Goal: Task Accomplishment & Management: Manage account settings

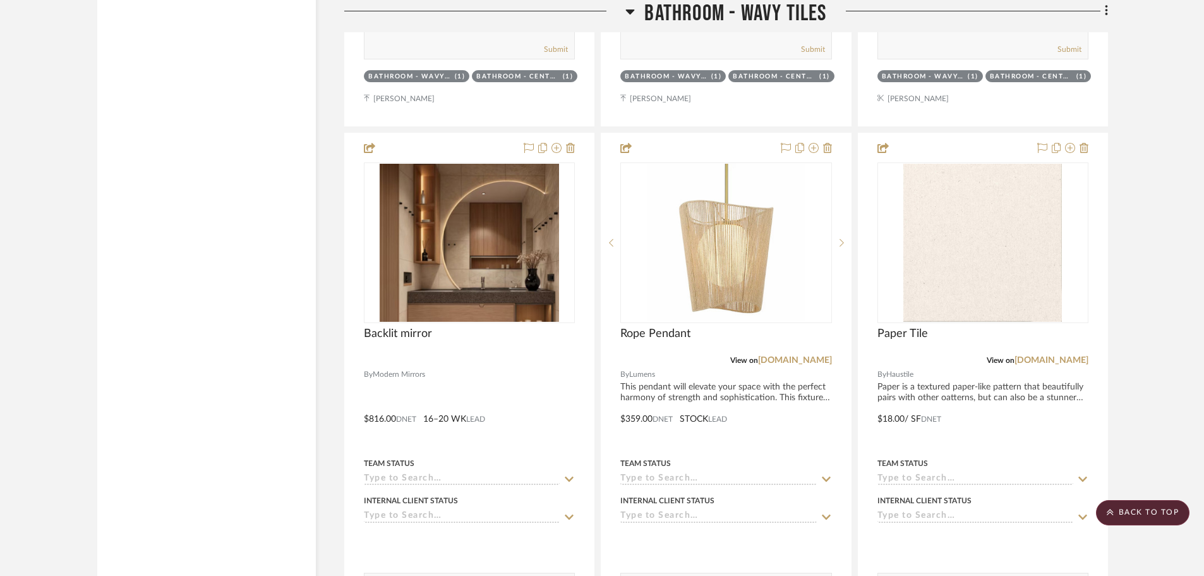
drag, startPoint x: 0, startPoint y: 0, endPoint x: 1176, endPoint y: 66, distance: 1177.7
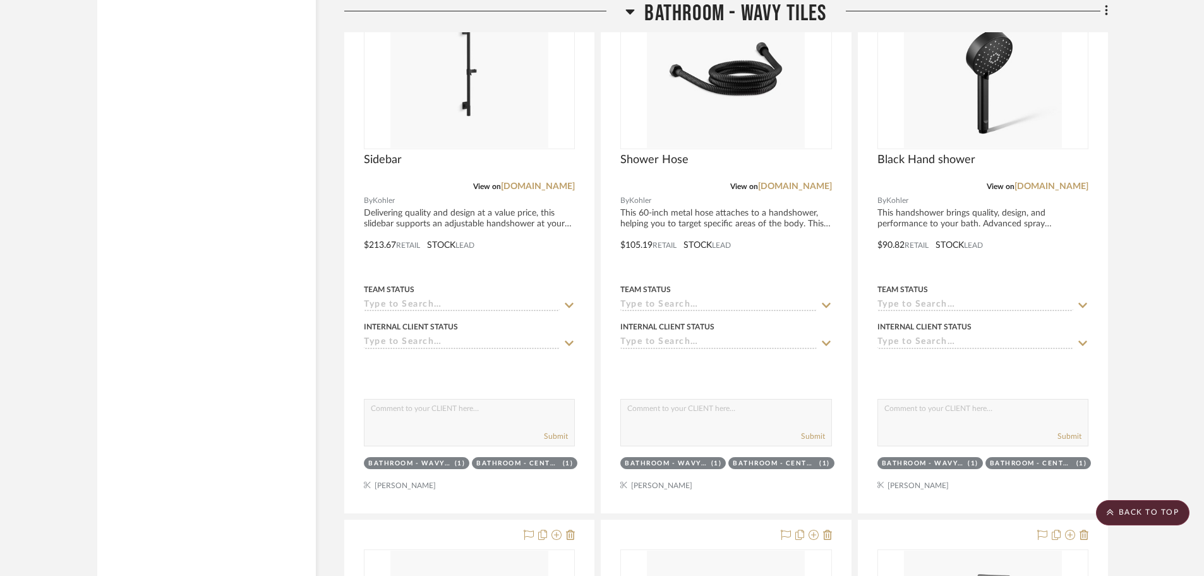
scroll to position [2464, 0]
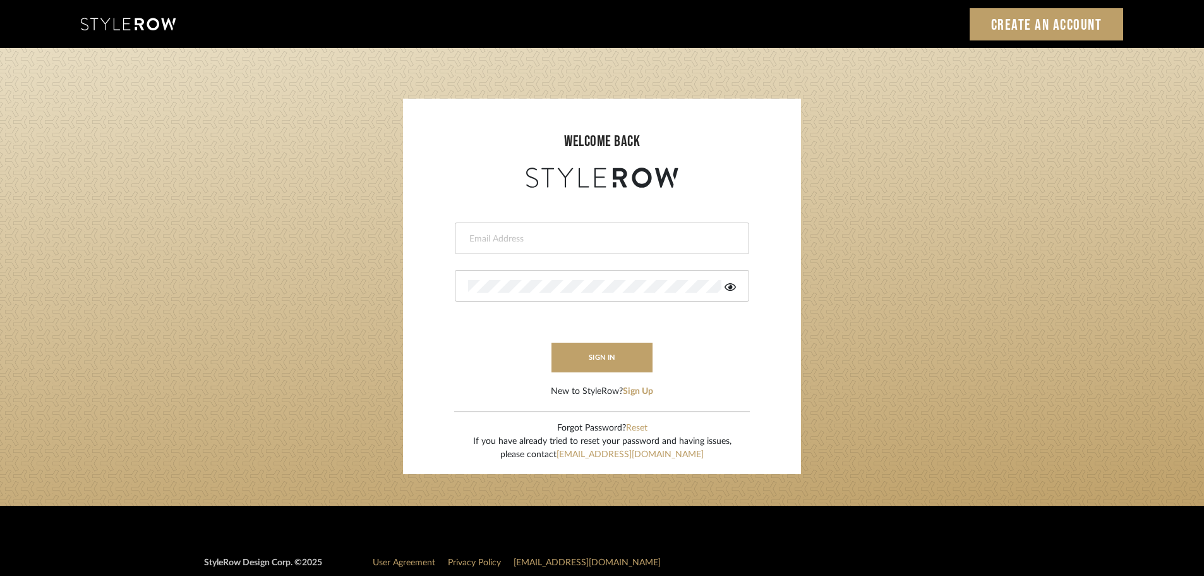
click at [488, 236] on input "email" at bounding box center [600, 239] width 265 height 13
type input "persimmon.design@outlook.com"
click at [600, 356] on button "sign in" at bounding box center [602, 357] width 101 height 30
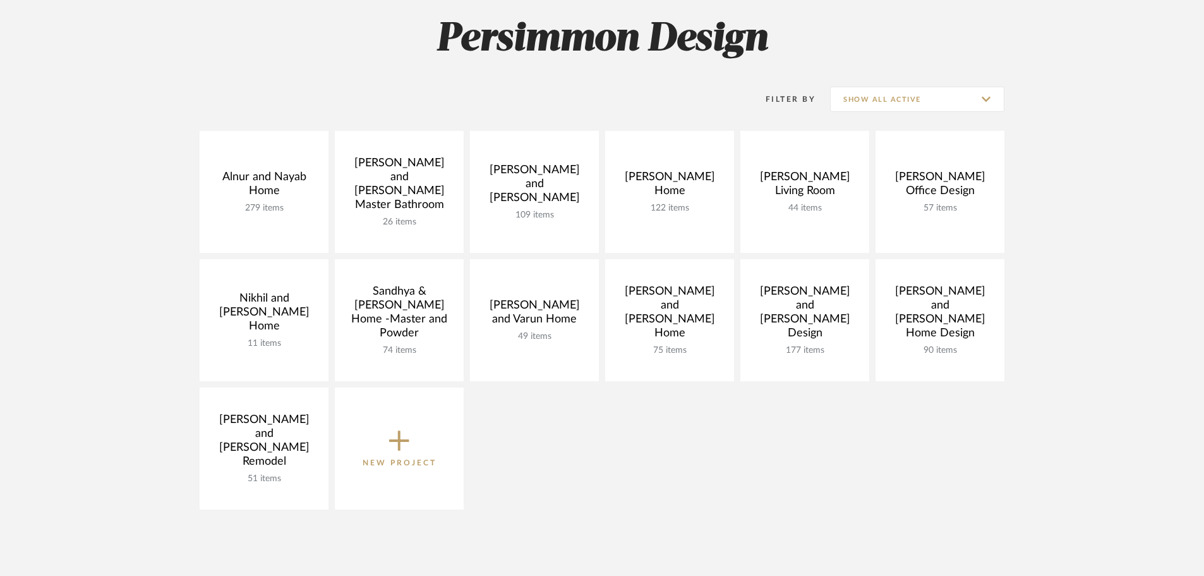
scroll to position [190, 0]
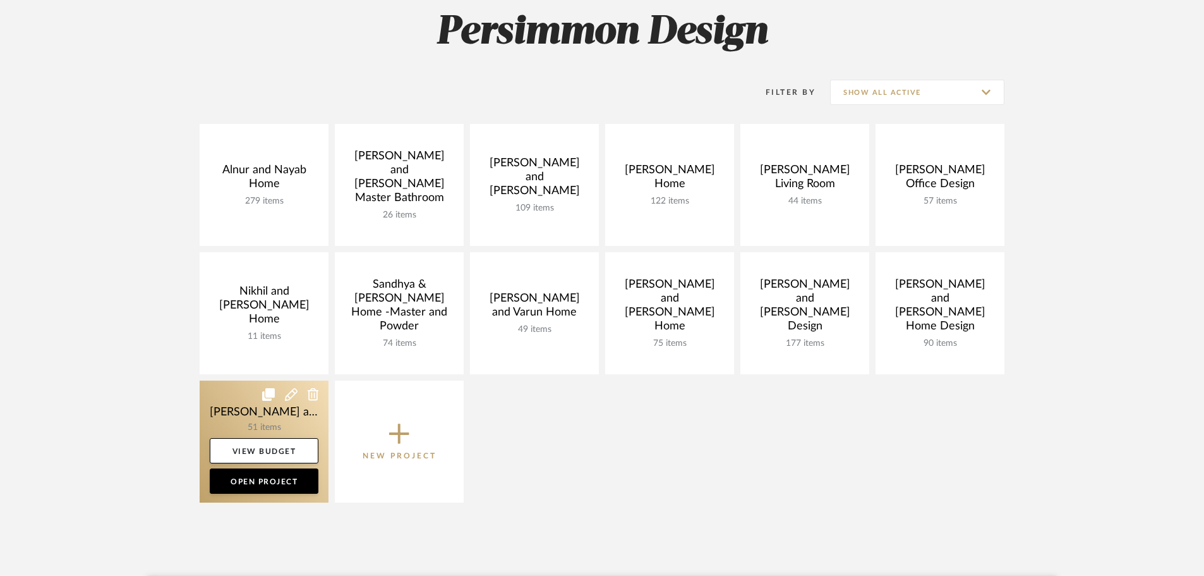
click at [219, 415] on link at bounding box center [264, 441] width 129 height 122
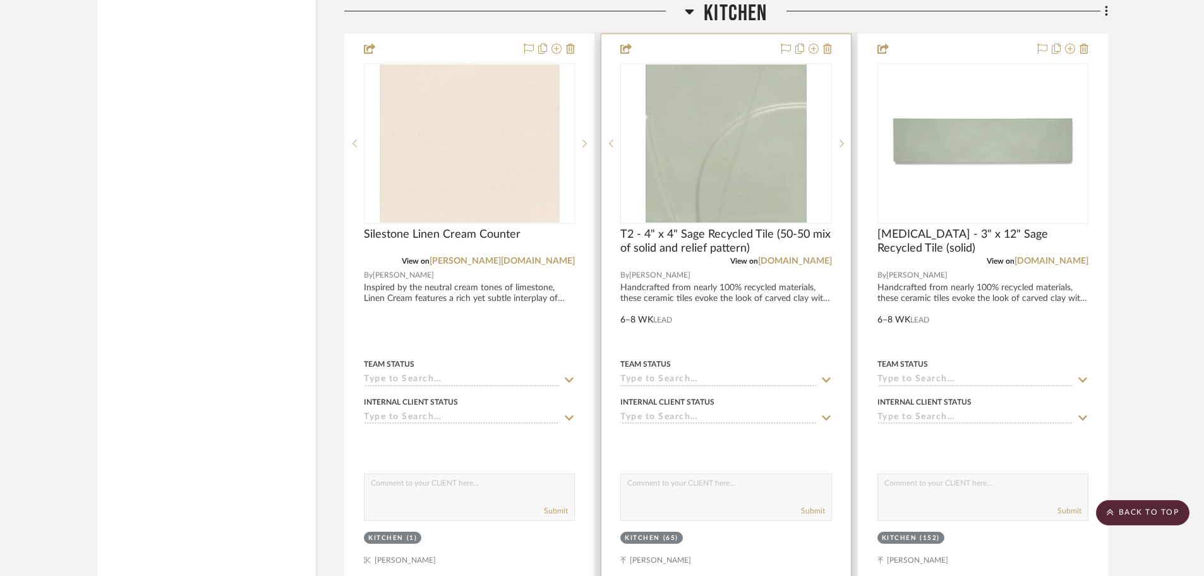
scroll to position [2022, 0]
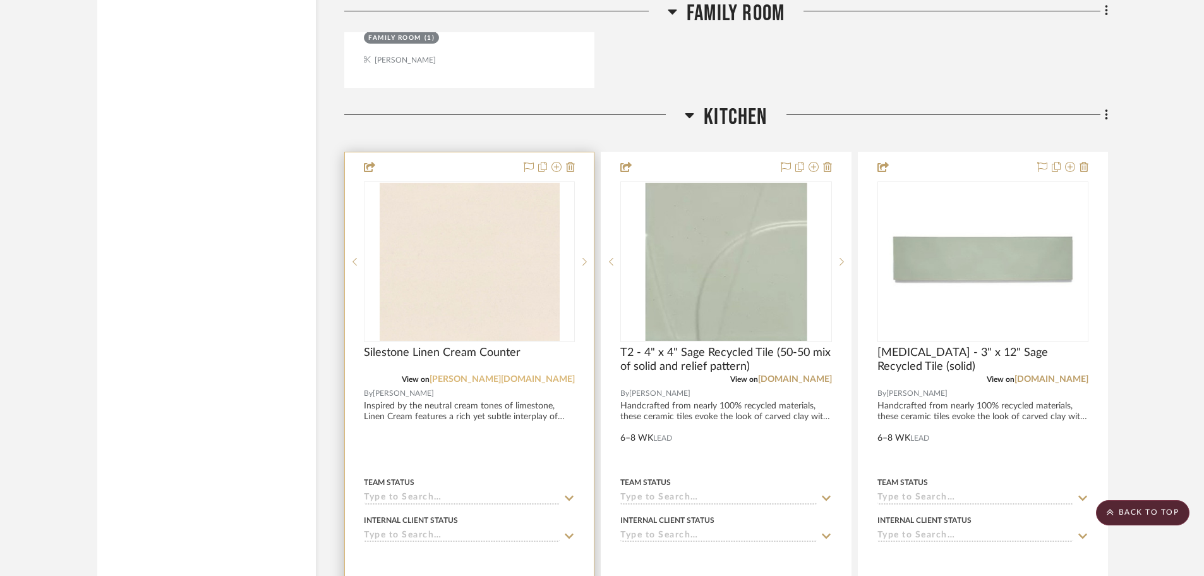
click at [538, 375] on link "cosentino.com" at bounding box center [502, 379] width 145 height 9
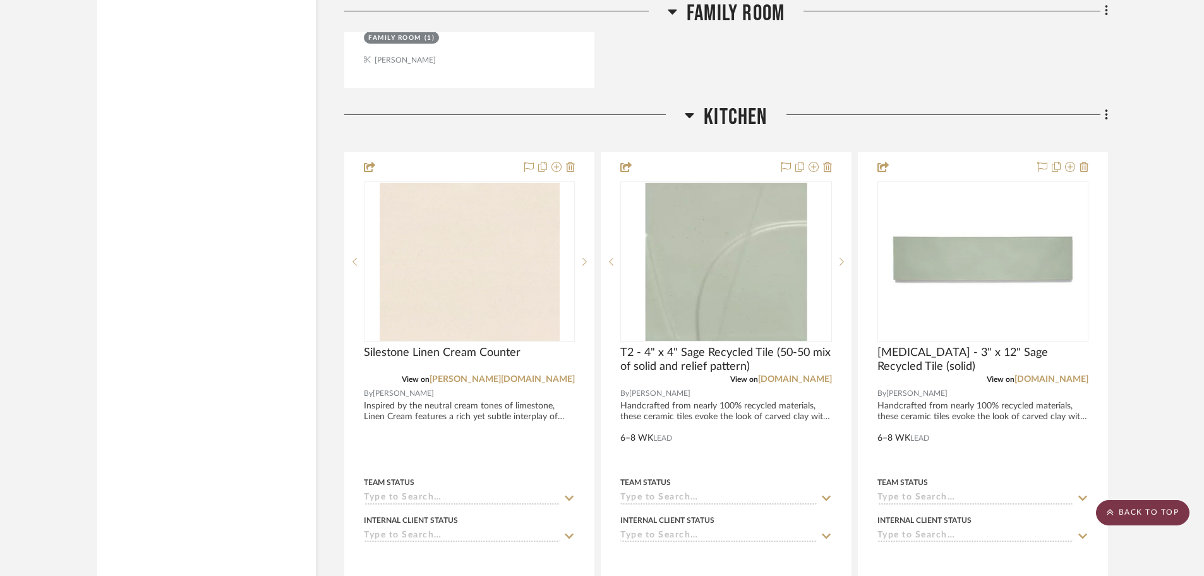
click at [1130, 507] on scroll-to-top-button "BACK TO TOP" at bounding box center [1143, 512] width 94 height 25
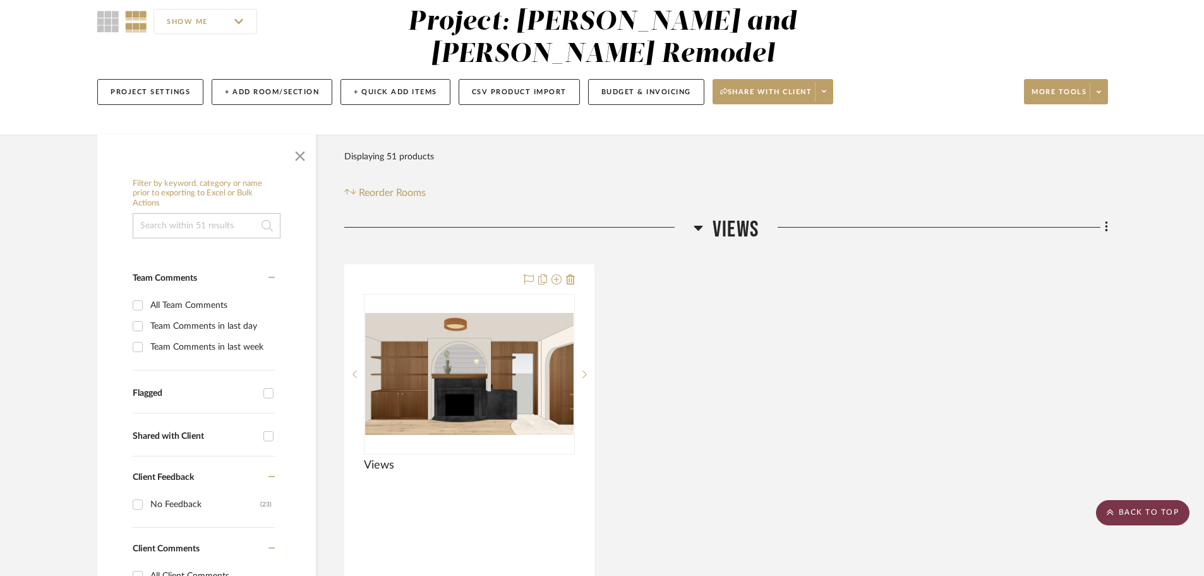
scroll to position [0, 0]
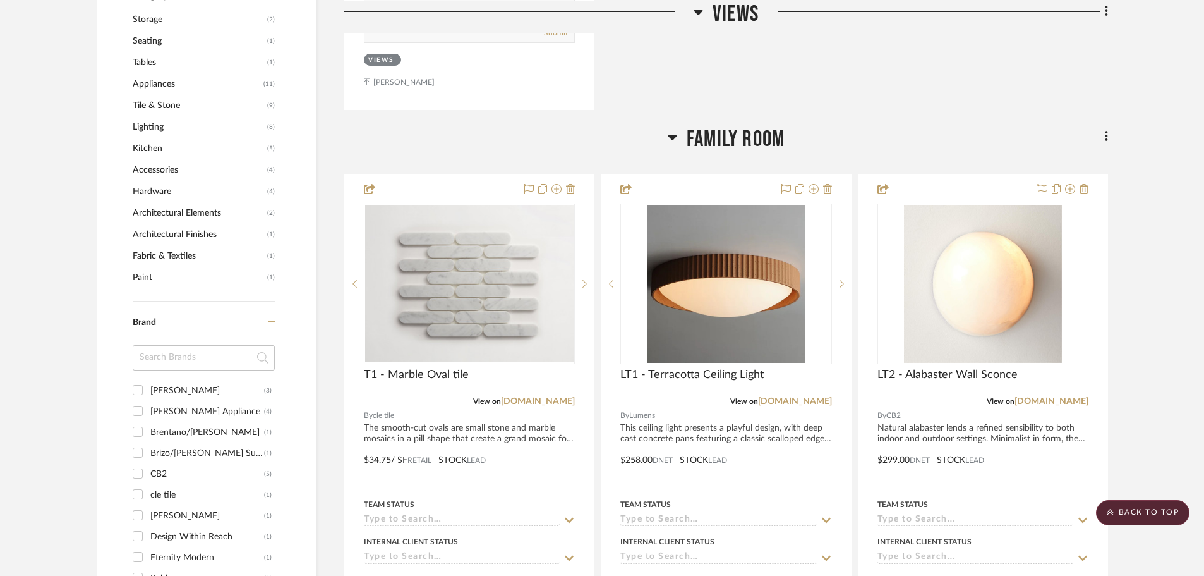
scroll to position [885, 0]
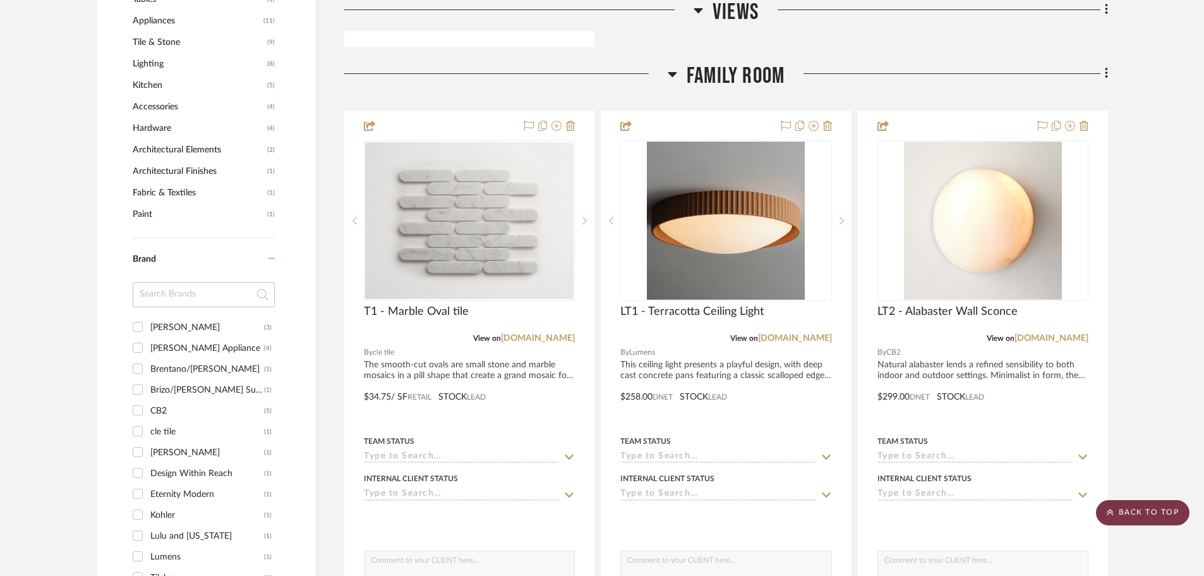
click at [1152, 514] on scroll-to-top-button "BACK TO TOP" at bounding box center [1143, 512] width 94 height 25
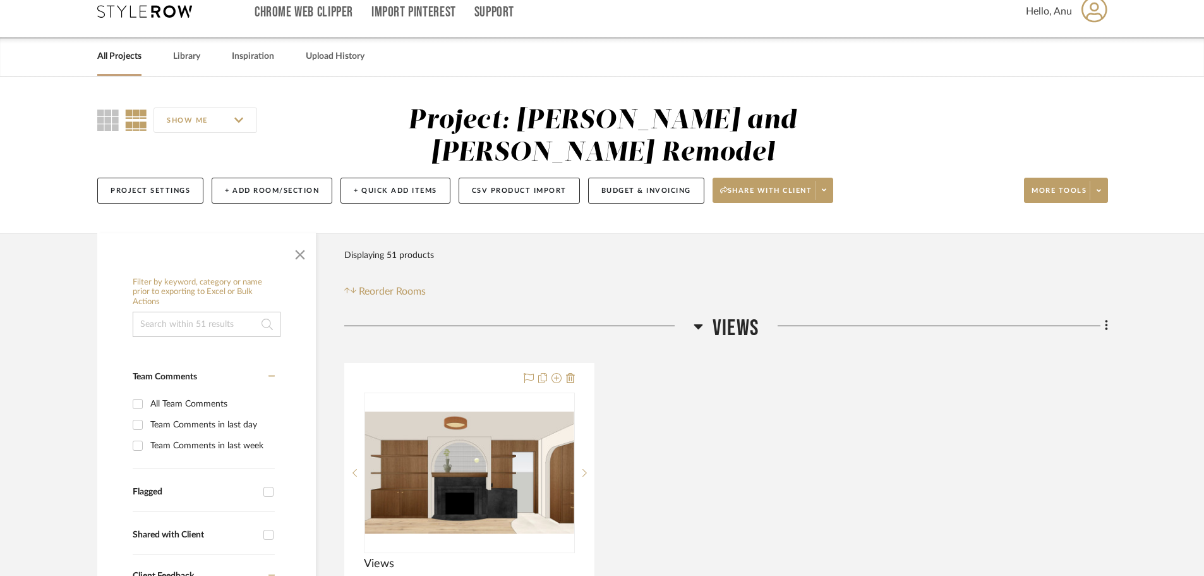
scroll to position [0, 0]
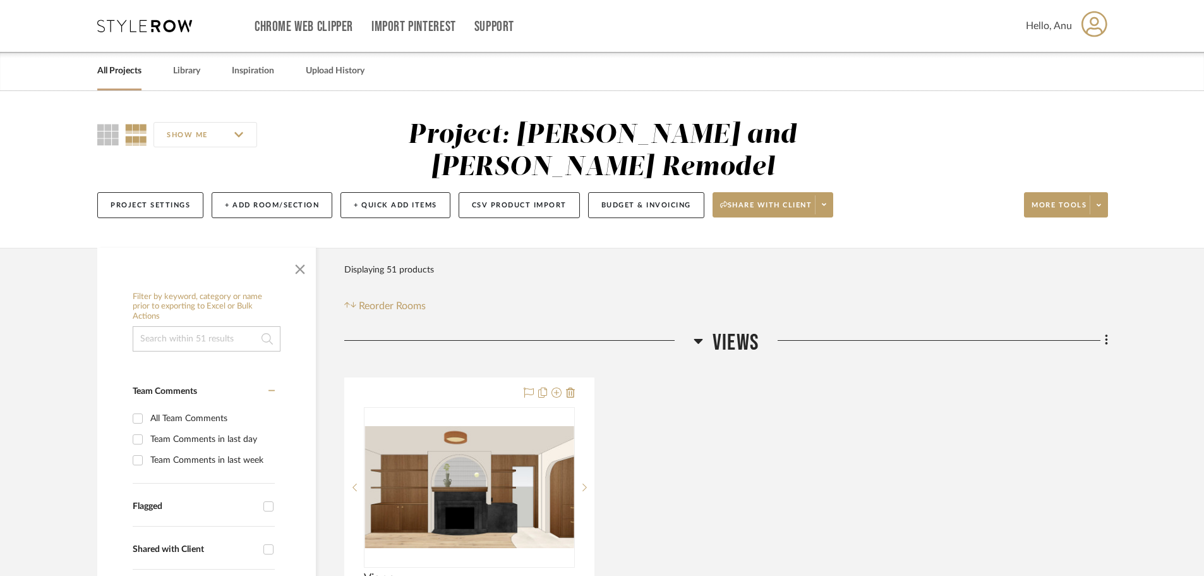
click at [113, 71] on link "All Projects" at bounding box center [119, 71] width 44 height 17
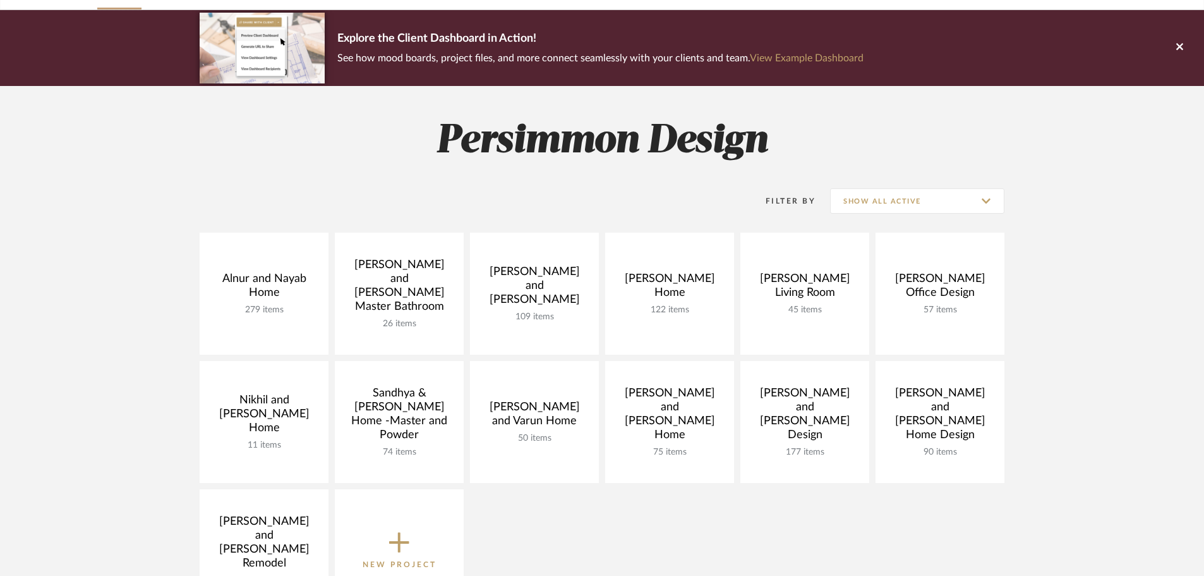
scroll to position [190, 0]
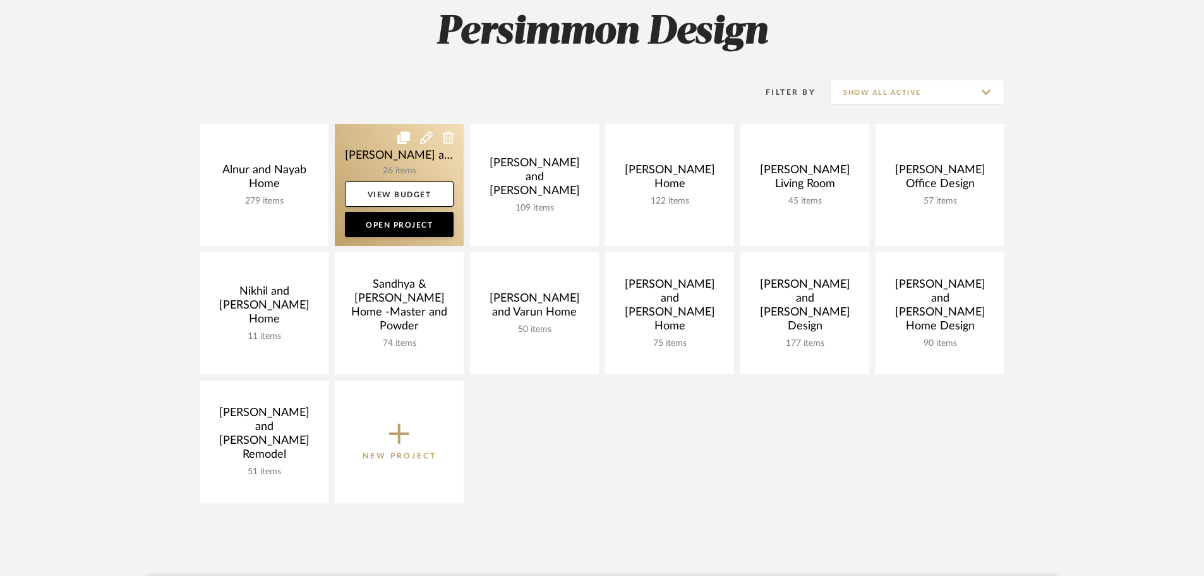
click at [386, 155] on link at bounding box center [399, 185] width 129 height 122
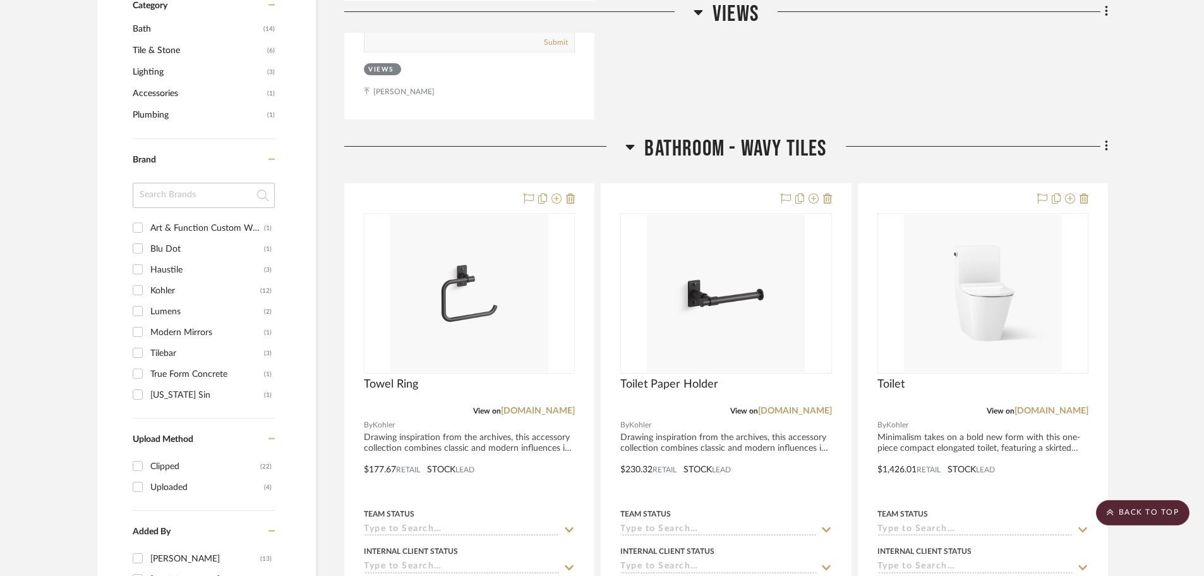
scroll to position [821, 0]
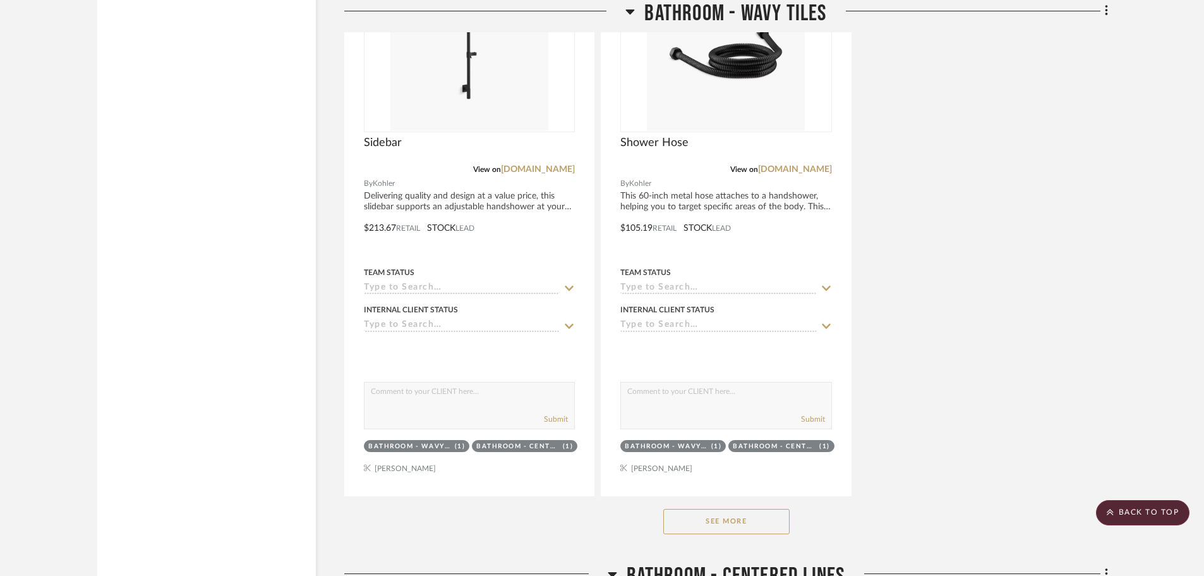
scroll to position [2464, 0]
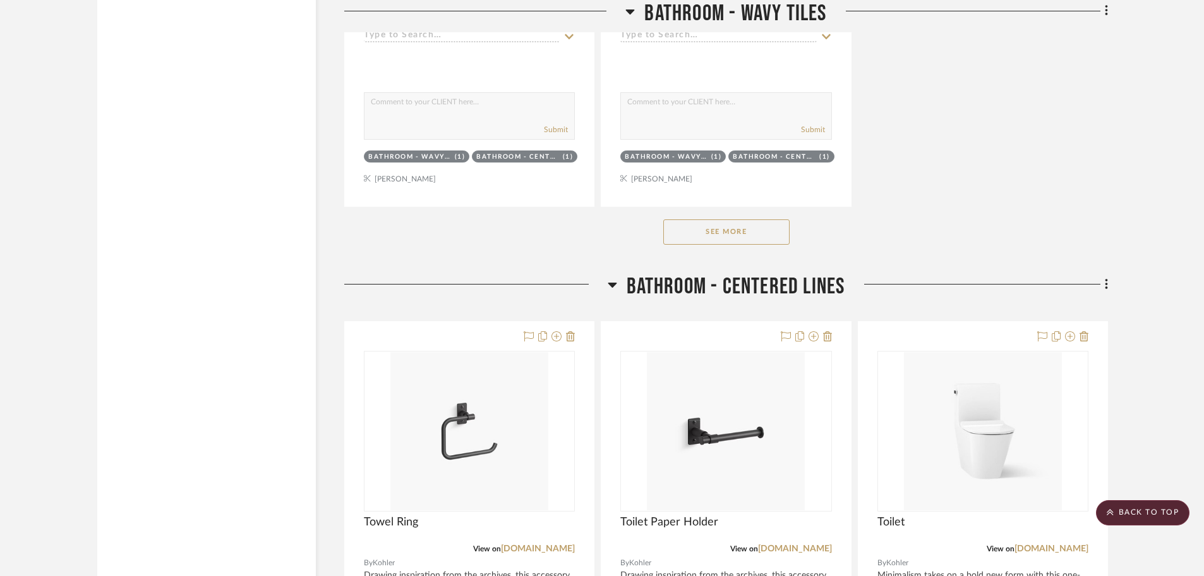
click at [669, 232] on button "See More" at bounding box center [726, 231] width 126 height 25
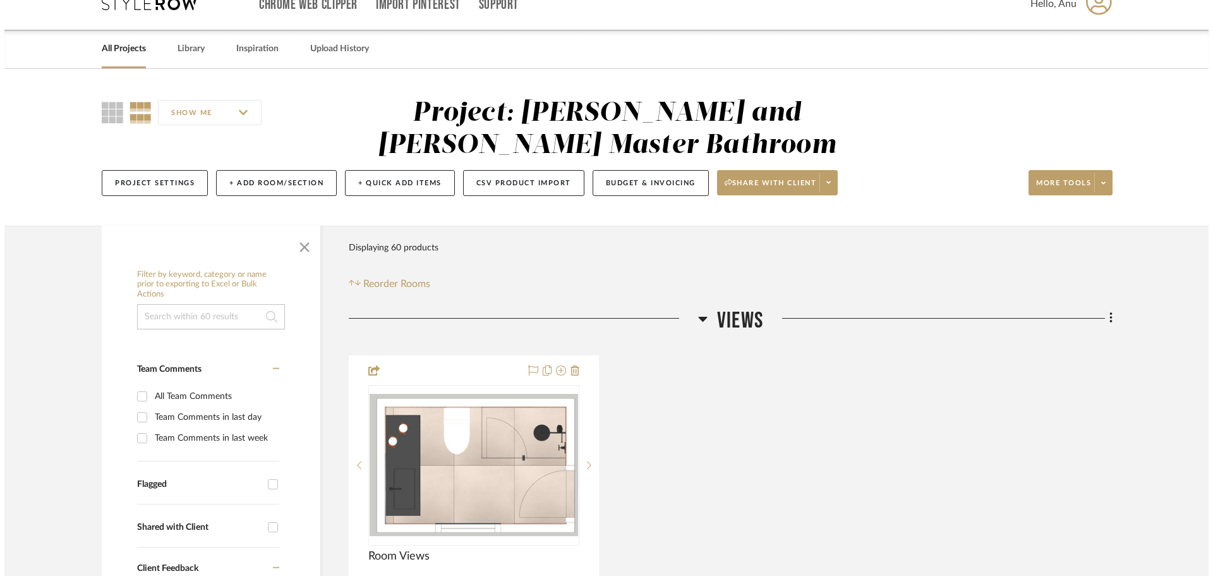
scroll to position [0, 0]
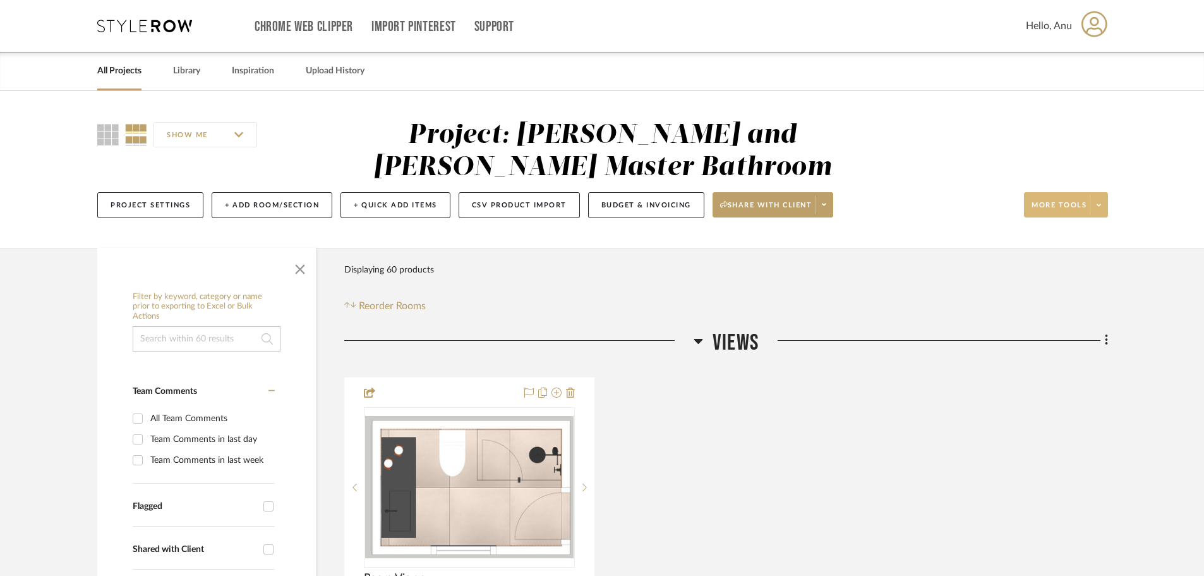
click at [1037, 203] on span "More tools" at bounding box center [1059, 209] width 55 height 19
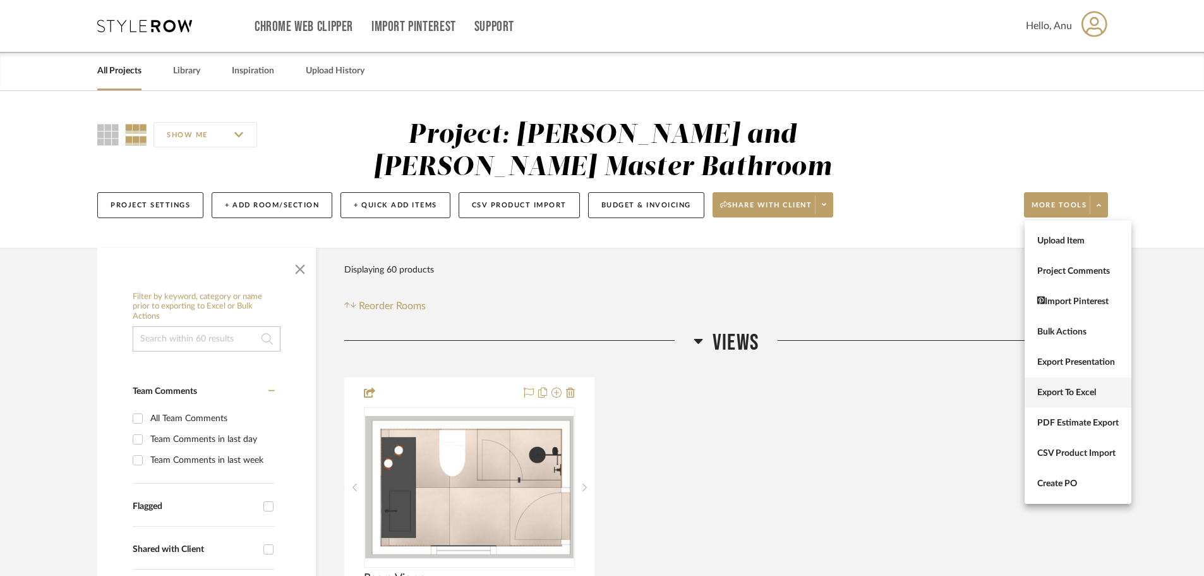
click at [1073, 399] on button "Export To Excel" at bounding box center [1078, 392] width 107 height 30
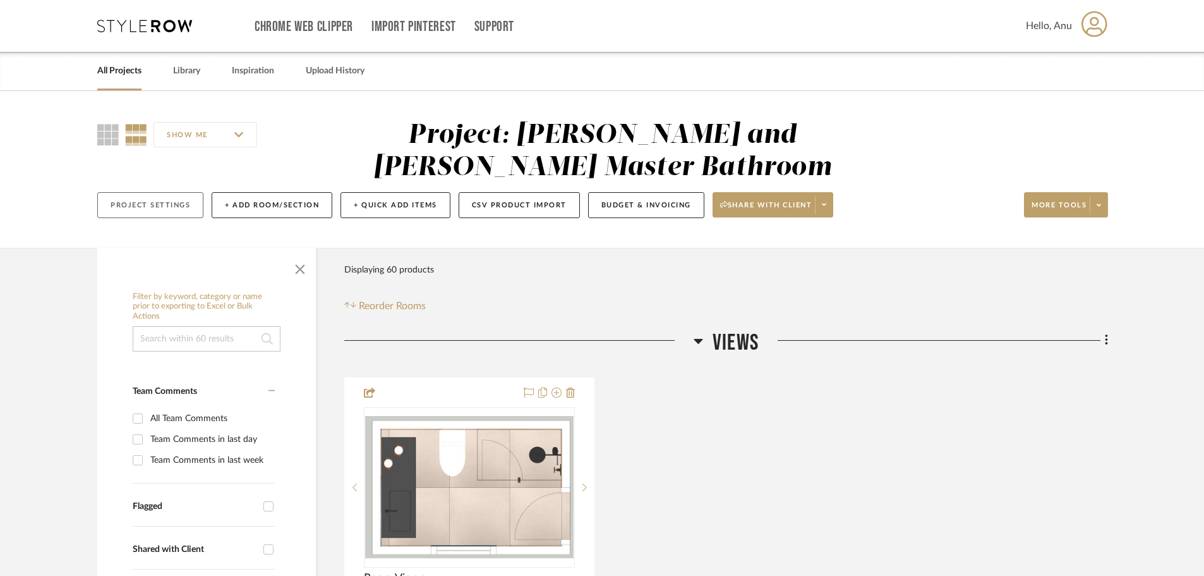
click at [134, 200] on button "Project Settings" at bounding box center [150, 205] width 106 height 26
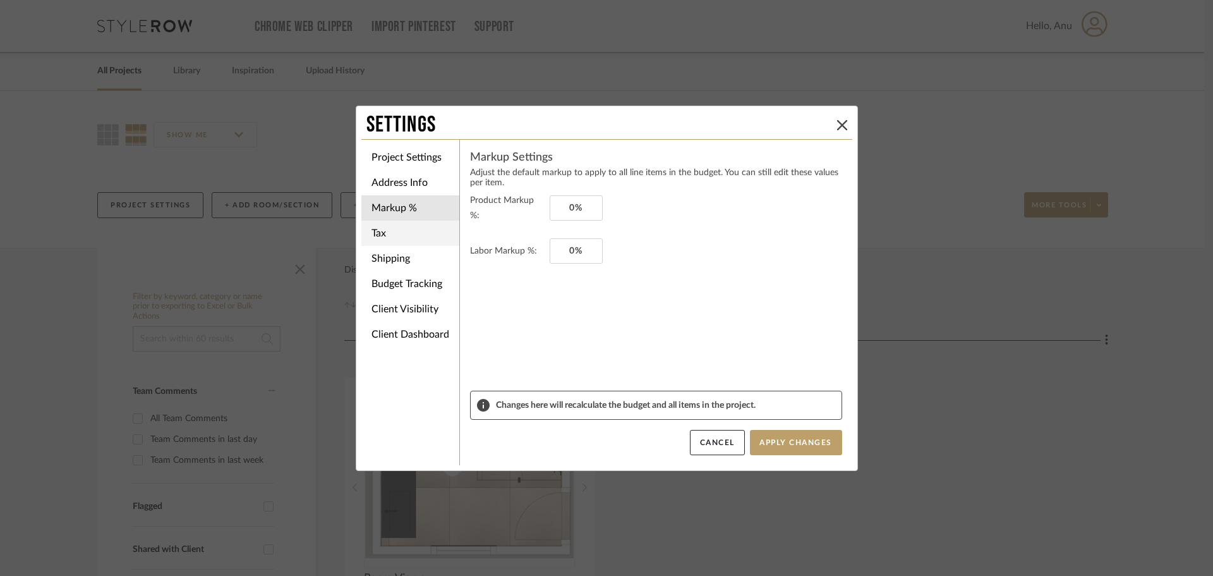
click at [373, 238] on li "Tax" at bounding box center [410, 233] width 98 height 25
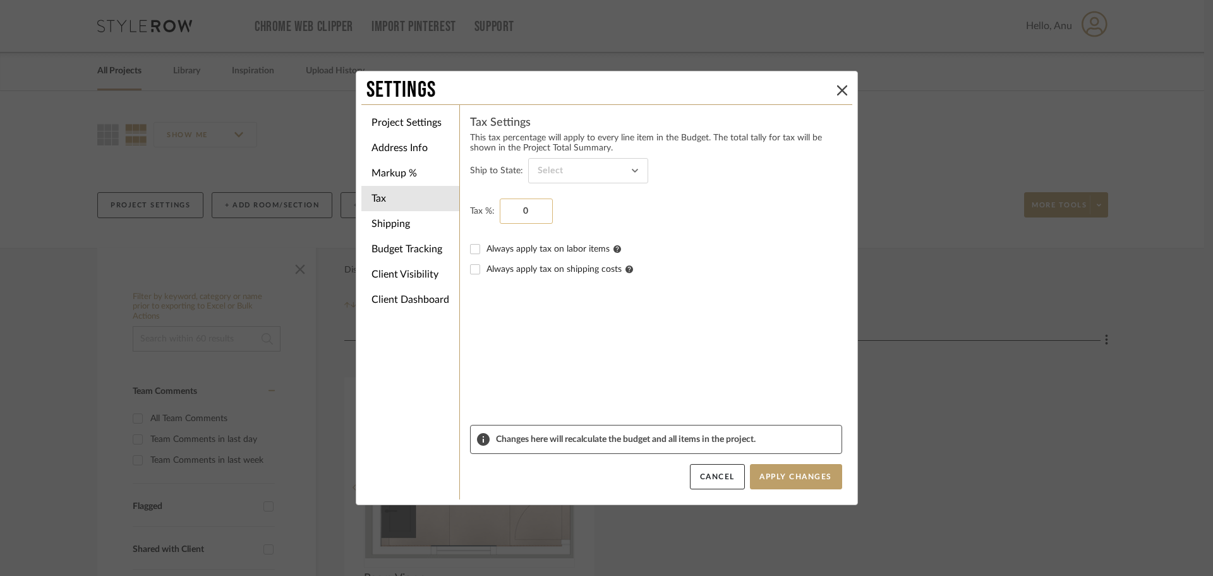
click at [524, 211] on input "0" at bounding box center [526, 210] width 53 height 25
click at [584, 207] on fieldset "Tax %: .88%" at bounding box center [656, 210] width 372 height 25
click at [613, 211] on fieldset "Tax %: .88%" at bounding box center [656, 210] width 372 height 25
click at [514, 209] on input ".88" at bounding box center [526, 210] width 53 height 25
click at [560, 207] on fieldset "Tax %: 0.088%" at bounding box center [656, 210] width 372 height 25
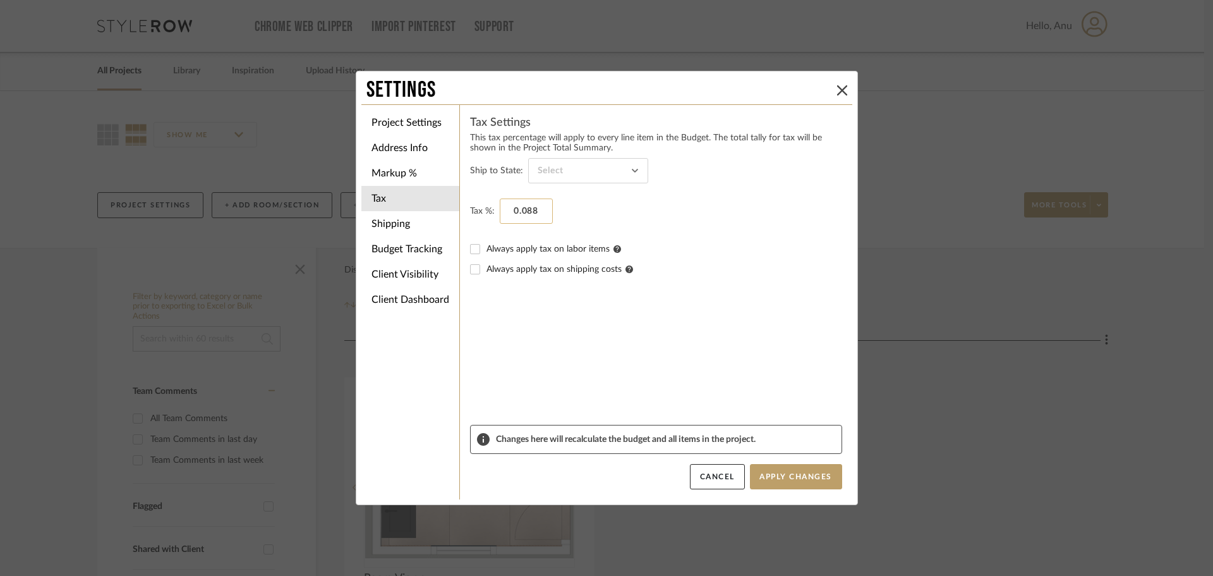
click at [536, 207] on input "0.088" at bounding box center [526, 210] width 53 height 25
type input "8.8%"
click at [688, 205] on fieldset "Tax %: 8.8%" at bounding box center [656, 210] width 372 height 25
click at [634, 167] on input at bounding box center [588, 170] width 120 height 25
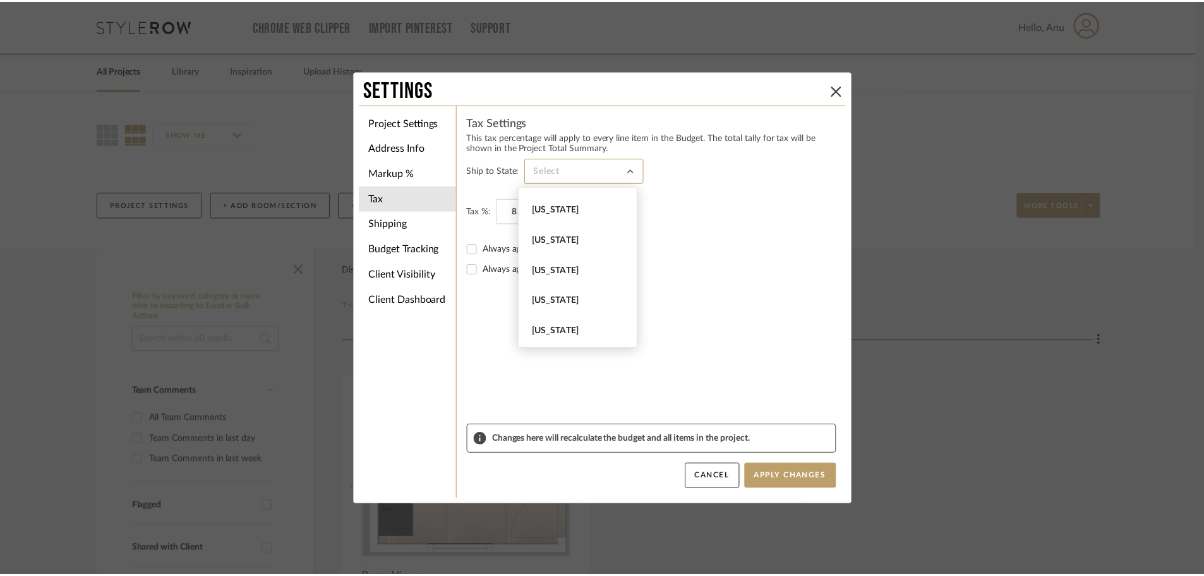
scroll to position [1386, 0]
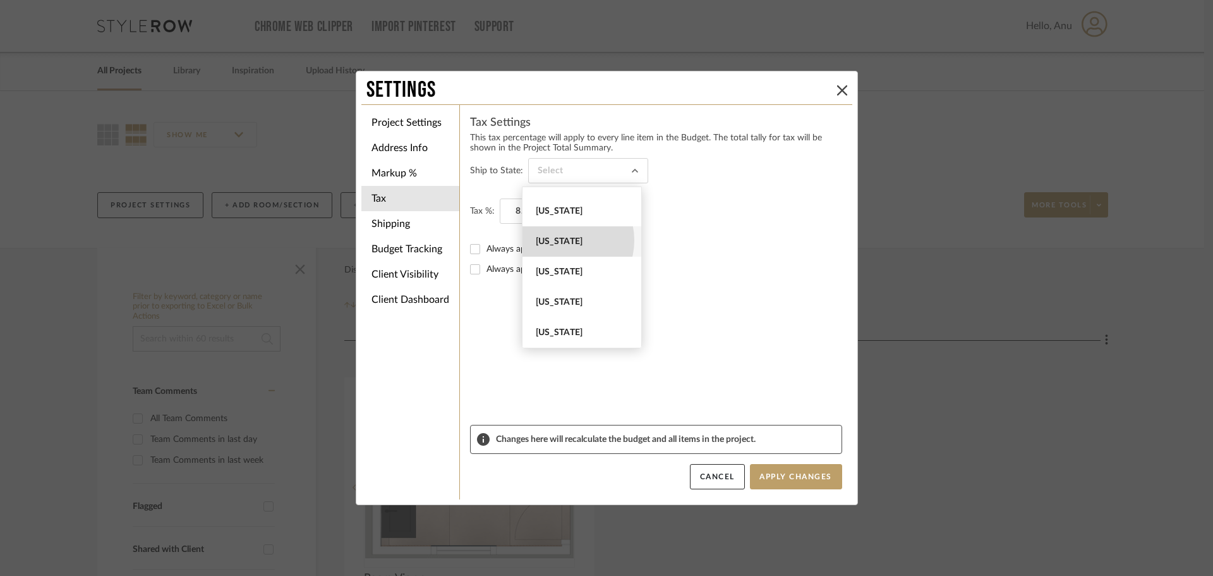
click at [560, 240] on span "[US_STATE]" at bounding box center [583, 241] width 95 height 11
type input "[US_STATE]"
click at [715, 227] on sr-form-field "Tax %: 8.8%" at bounding box center [656, 218] width 372 height 40
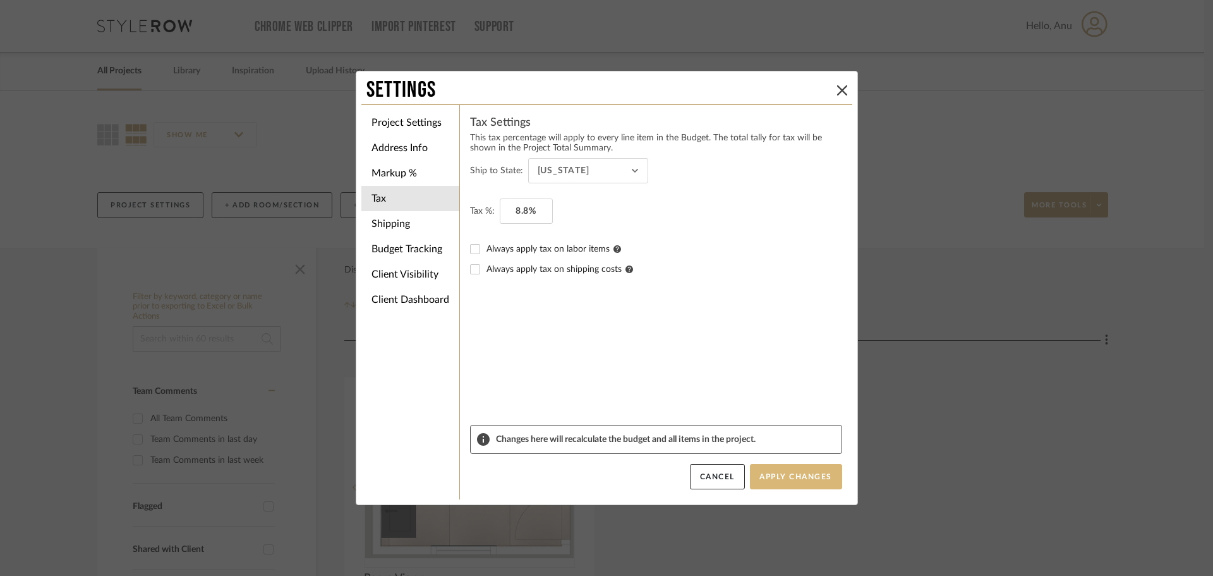
click at [782, 477] on button "Apply Changes" at bounding box center [796, 476] width 92 height 25
click at [844, 88] on button at bounding box center [842, 90] width 15 height 15
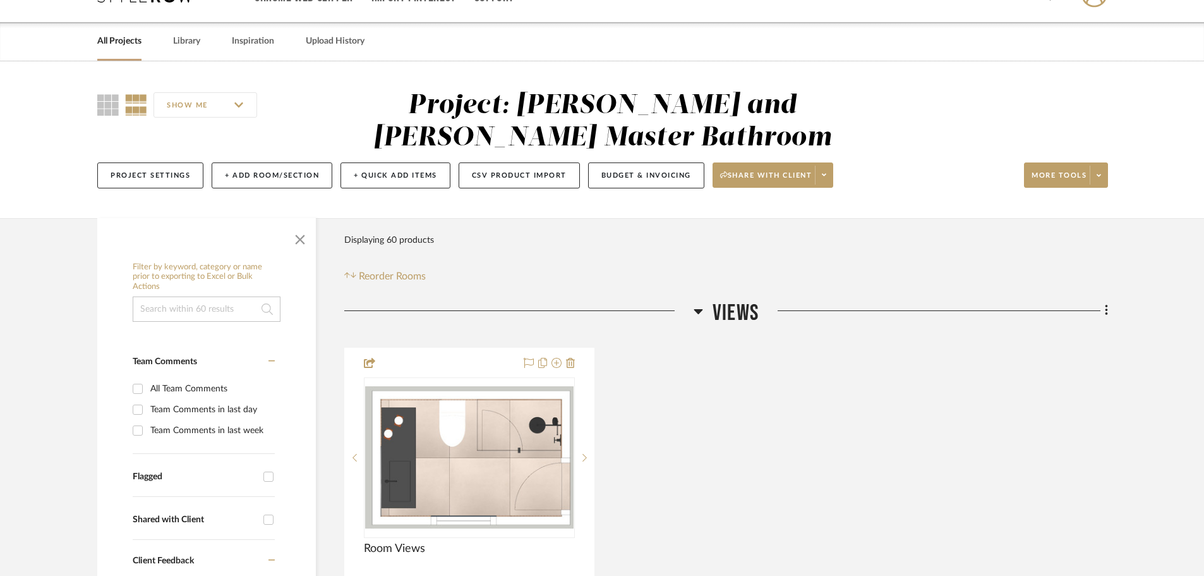
scroll to position [0, 0]
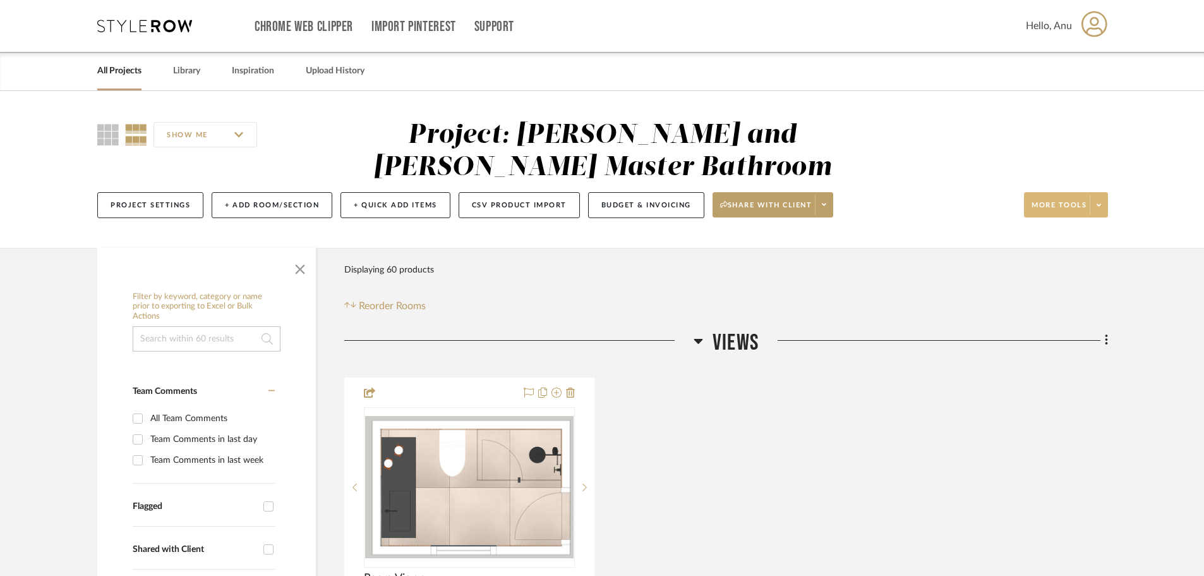
click at [1057, 205] on span "More tools" at bounding box center [1059, 209] width 55 height 19
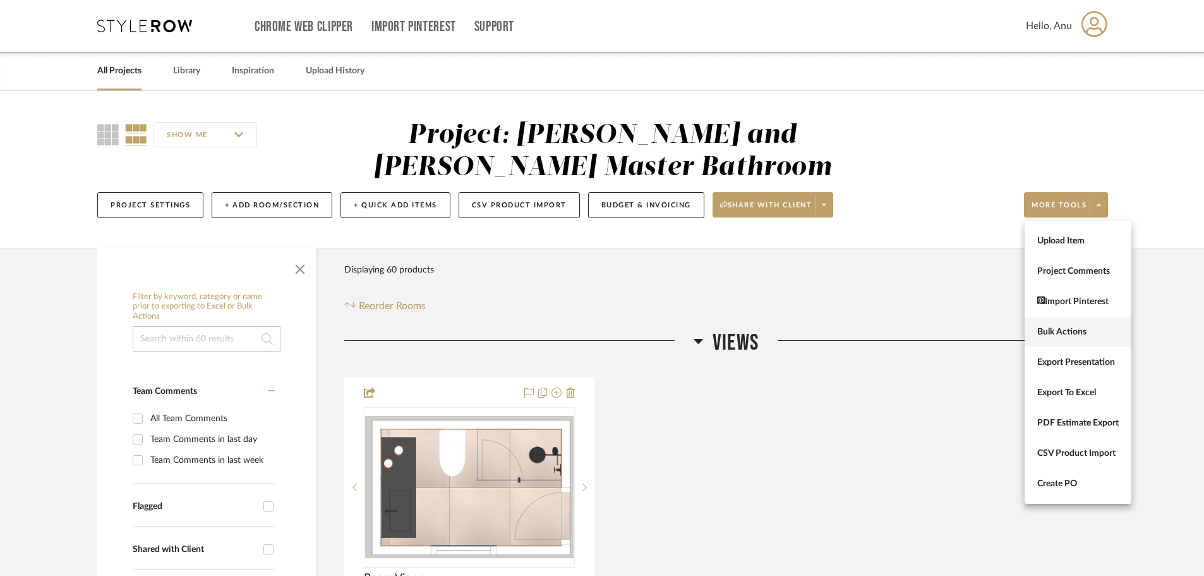
click at [1048, 332] on span "Bulk Actions" at bounding box center [1078, 332] width 82 height 11
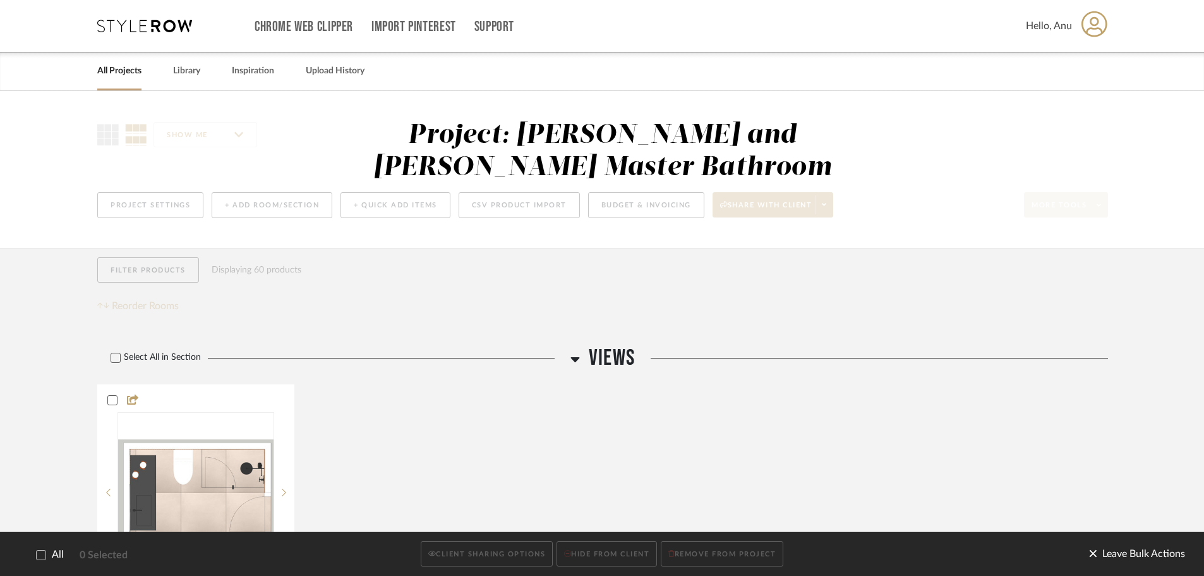
click at [1150, 555] on span "Leave Bulk Actions" at bounding box center [1137, 553] width 97 height 19
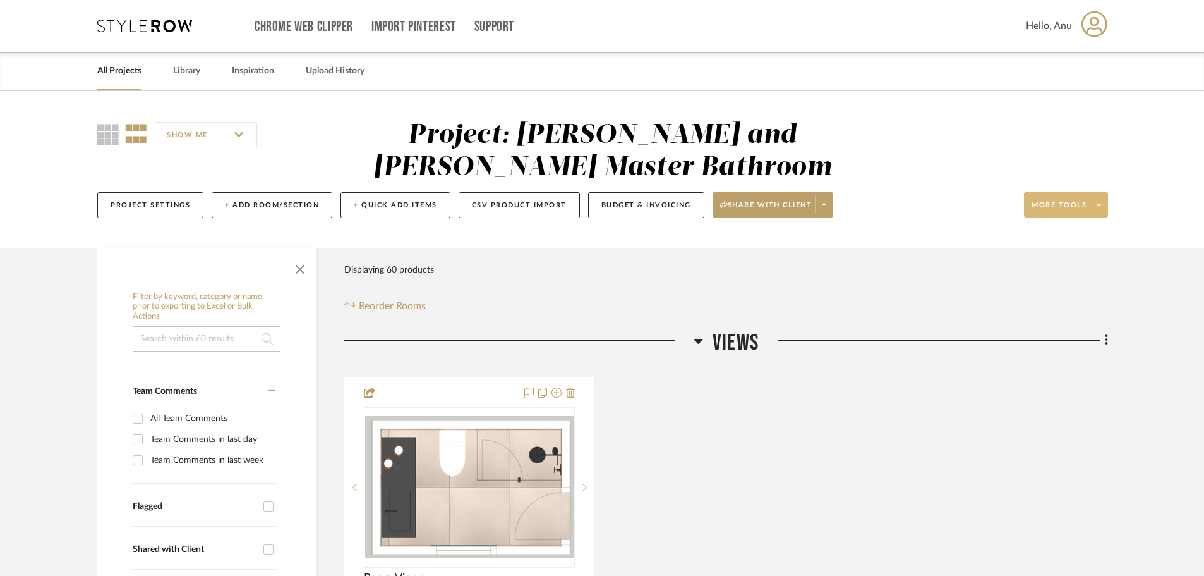
click at [1057, 204] on span "More tools" at bounding box center [1059, 209] width 55 height 19
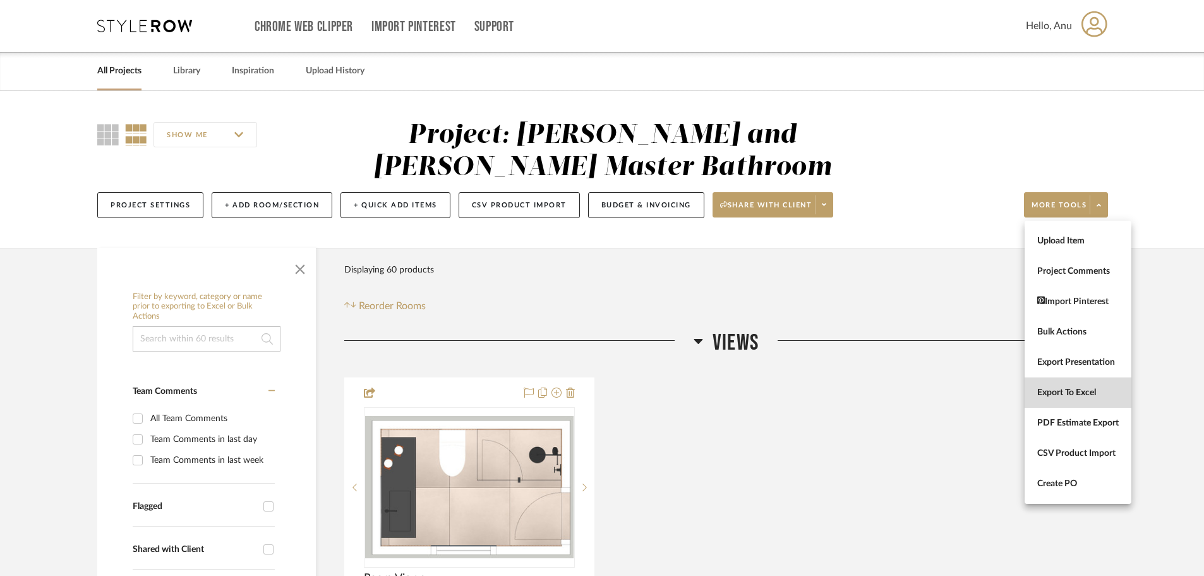
click at [1065, 387] on span "Export To Excel" at bounding box center [1078, 392] width 82 height 11
